Goal: Transaction & Acquisition: Book appointment/travel/reservation

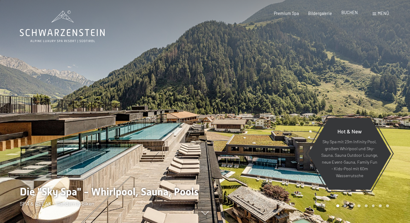
drag, startPoint x: 0, startPoint y: 0, endPoint x: 349, endPoint y: 14, distance: 349.5
click at [349, 14] on span "BUCHEN" at bounding box center [349, 12] width 16 height 5
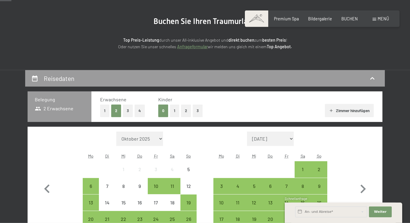
scroll to position [57, 0]
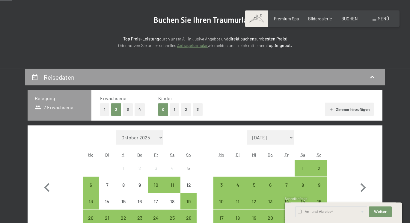
click at [188, 109] on button "2" at bounding box center [186, 109] width 10 height 12
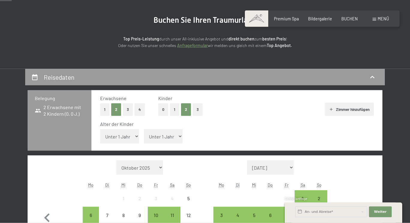
click at [100, 129] on select "Unter 1 Jahr 1 Jahr 2 Jahre 3 Jahre 4 Jahre 5 Jahre 6 Jahre 7 Jahre 8 Jahre 9 J…" at bounding box center [119, 136] width 39 height 14
select select "11"
click option "11 Jahre" at bounding box center [0, 0] width 0 height 0
click at [144, 129] on select "Unter 1 Jahr 1 Jahr 2 Jahre 3 Jahre 4 Jahre 5 Jahre 6 Jahre 7 Jahre 8 Jahre 9 J…" at bounding box center [163, 136] width 39 height 14
select select "16"
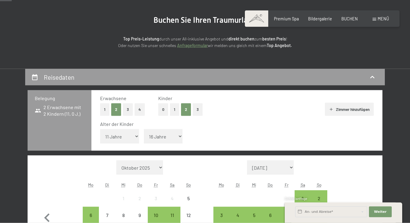
click option "16 Jahre" at bounding box center [0, 0] width 0 height 0
click at [343, 110] on button "Zimmer hinzufügen" at bounding box center [349, 109] width 49 height 13
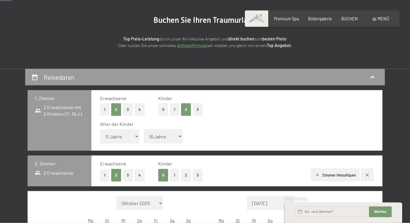
click at [174, 176] on button "1" at bounding box center [174, 175] width 9 height 12
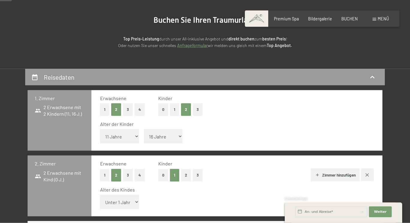
click at [100, 195] on select "Unter 1 Jahr 1 Jahr 2 Jahre 3 Jahre 4 Jahre 5 Jahre 6 Jahre 7 Jahre 8 Jahre 9 J…" at bounding box center [119, 202] width 39 height 14
select select "5"
click option "5 Jahre" at bounding box center [0, 0] width 0 height 0
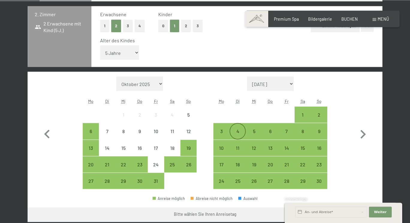
scroll to position [208, 0]
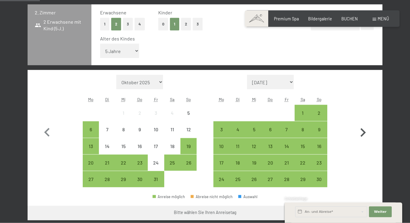
click at [364, 132] on icon "button" at bounding box center [363, 132] width 5 height 9
select select "2025-11-01"
select select "2025-12-01"
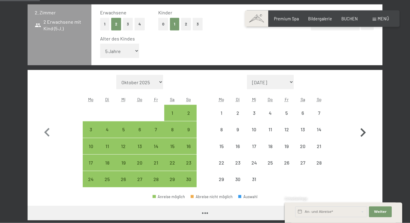
click at [364, 132] on icon "button" at bounding box center [363, 132] width 5 height 9
select select "2025-12-01"
select select "2026-01-01"
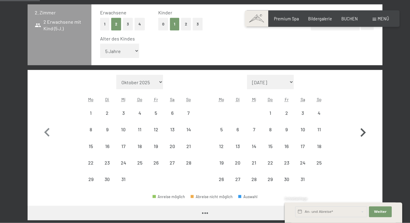
click at [364, 132] on icon "button" at bounding box center [363, 132] width 5 height 9
select select "2026-01-01"
select select "2026-02-01"
select select "2026-01-01"
select select "2026-02-01"
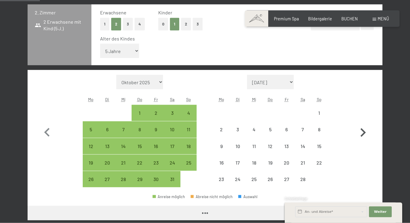
click at [364, 132] on icon "button" at bounding box center [363, 132] width 5 height 9
select select "2026-02-01"
select select "2026-03-01"
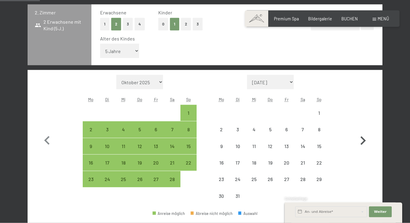
select select "2026-02-01"
select select "2026-03-01"
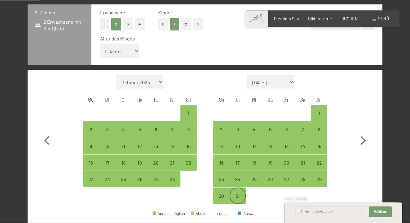
click at [237, 198] on div "31" at bounding box center [237, 201] width 15 height 15
select select "2026-02-01"
select select "2026-03-01"
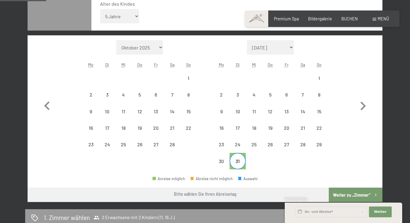
scroll to position [243, 0]
click at [361, 104] on icon "button" at bounding box center [362, 105] width 17 height 17
select select "2026-03-01"
select select "2026-04-01"
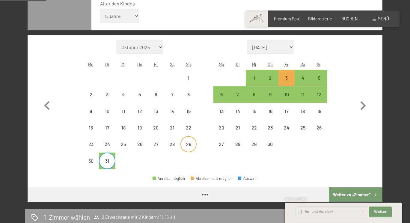
select select "2026-03-01"
select select "2026-04-01"
click at [225, 96] on div "6" at bounding box center [221, 99] width 15 height 15
select select "2026-03-01"
select select "2026-04-01"
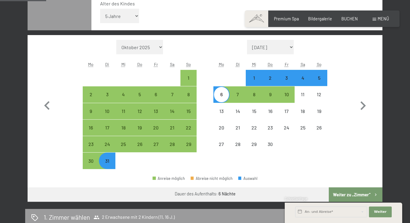
click at [357, 196] on button "Weiter zu „Zimmer“" at bounding box center [356, 194] width 54 height 14
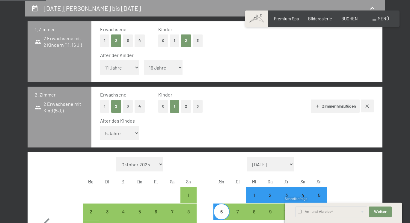
select select "2026-03-01"
select select "2026-04-01"
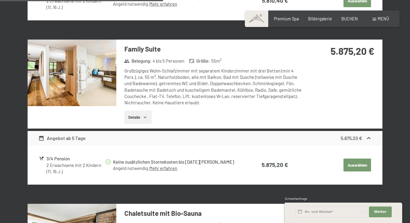
scroll to position [650, 0]
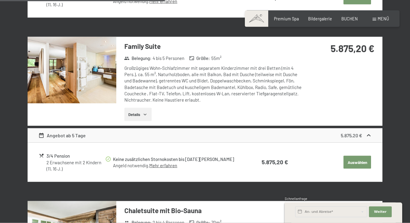
click at [355, 156] on button "Auswählen" at bounding box center [358, 162] width 28 height 13
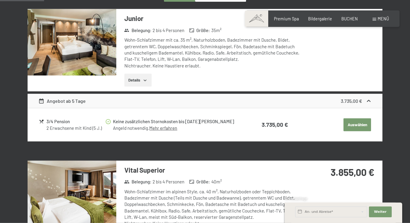
scroll to position [210, 0]
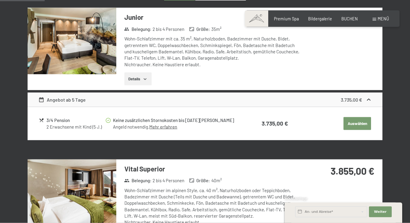
click at [358, 127] on button "Auswählen" at bounding box center [358, 123] width 28 height 13
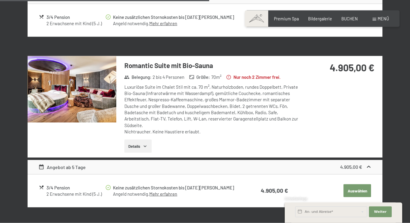
scroll to position [1154, 0]
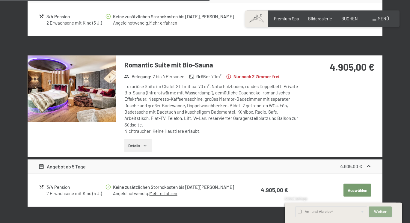
click at [379, 213] on span "Weiter" at bounding box center [380, 212] width 13 height 5
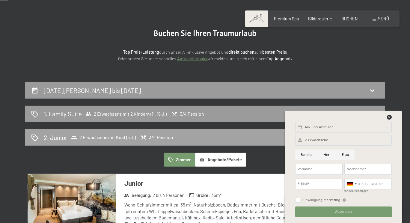
scroll to position [45, 0]
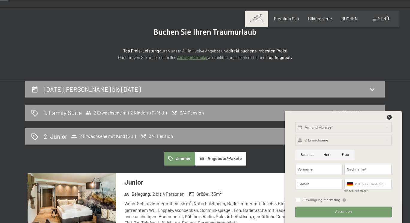
click at [338, 55] on div "Buchen Sie Ihren Traumurlaub Top Preis-Leistung durch unser All-inklusive Angeb…" at bounding box center [204, 45] width 303 height 34
click at [390, 118] on icon at bounding box center [389, 117] width 5 height 5
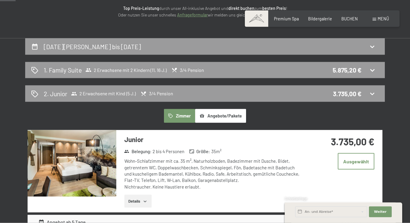
scroll to position [89, 0]
